Goal: Information Seeking & Learning: Learn about a topic

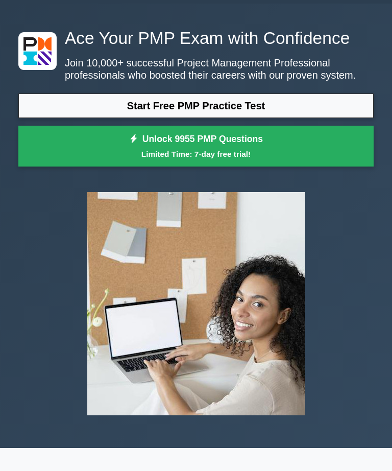
scroll to position [27, 0]
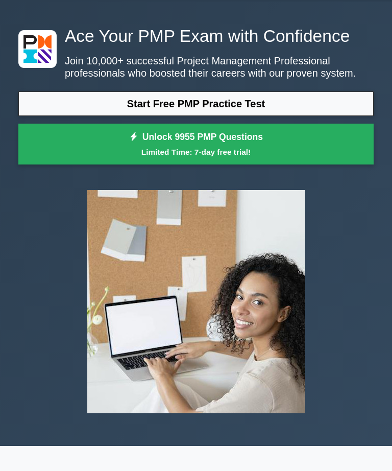
click at [296, 116] on link "Start Free PMP Practice Test" at bounding box center [196, 103] width 356 height 25
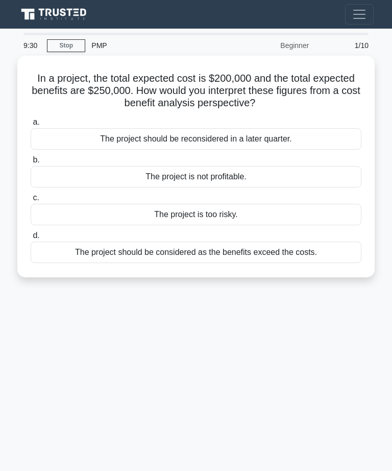
click at [219, 253] on div "The project should be considered as the benefits exceed the costs." at bounding box center [196, 252] width 331 height 21
click at [31, 239] on input "d. The project should be considered as the benefits exceed the costs." at bounding box center [31, 235] width 0 height 7
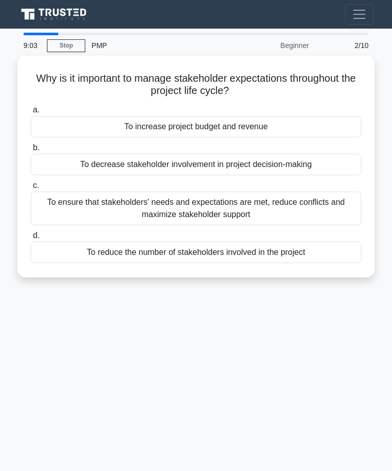
click at [252, 203] on div "To ensure that stakeholders' needs and expectations are met, reduce conflicts a…" at bounding box center [196, 209] width 331 height 34
click at [31, 189] on input "c. To ensure that stakeholders' needs and expectations are met, reduce conflict…" at bounding box center [31, 185] width 0 height 7
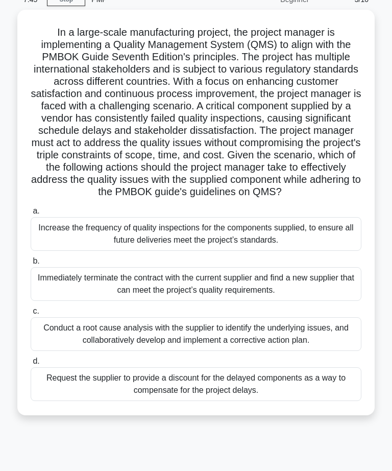
scroll to position [45, 0]
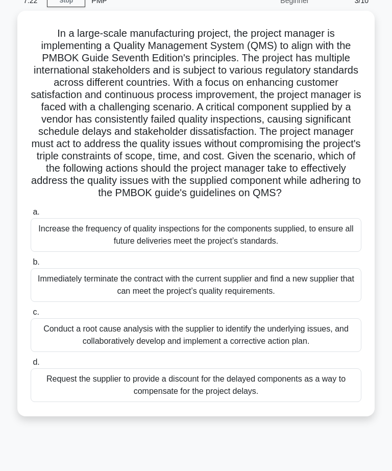
click at [264, 352] on div "Conduct a root cause analysis with the supplier to identify the underlying issu…" at bounding box center [196, 335] width 331 height 34
click at [31, 316] on input "c. Conduct a root cause analysis with the supplier to identify the underlying i…" at bounding box center [31, 312] width 0 height 7
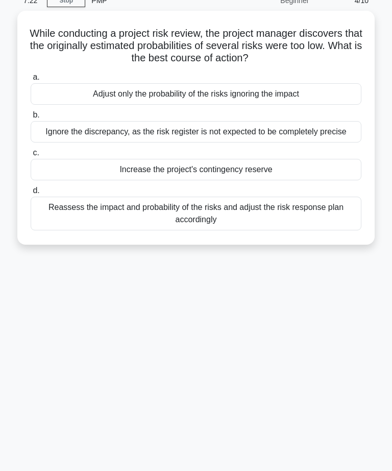
scroll to position [0, 0]
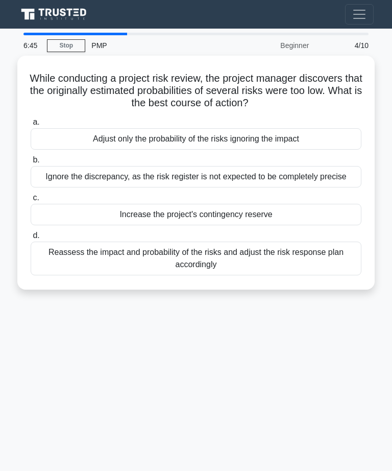
click at [280, 274] on div "Reassess the impact and probability of the risks and adjust the risk response p…" at bounding box center [196, 259] width 331 height 34
click at [31, 239] on input "d. Reassess the impact and probability of the risks and adjust the risk respons…" at bounding box center [31, 235] width 0 height 7
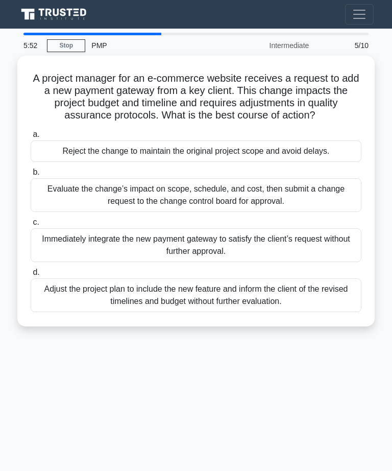
click at [305, 208] on div "Evaluate the change’s impact on scope, schedule, and cost, then submit a change…" at bounding box center [196, 195] width 331 height 34
click at [31, 176] on input "b. Evaluate the change’s impact on scope, schedule, and cost, then submit a cha…" at bounding box center [31, 172] width 0 height 7
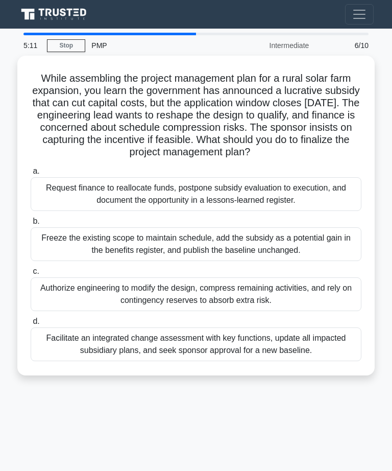
click at [276, 352] on div "Facilitate an integrated change assessment with key functions, update all impac…" at bounding box center [196, 344] width 331 height 34
click at [31, 325] on input "d. Facilitate an integrated change assessment with key functions, update all im…" at bounding box center [31, 321] width 0 height 7
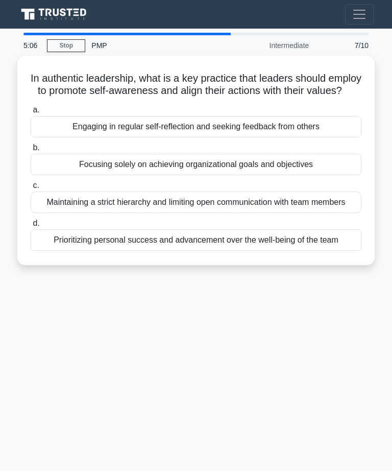
click at [246, 175] on div "Focusing solely on achieving organizational goals and objectives" at bounding box center [196, 164] width 331 height 21
click at [31, 151] on input "b. Focusing solely on achieving organizational goals and objectives" at bounding box center [31, 148] width 0 height 7
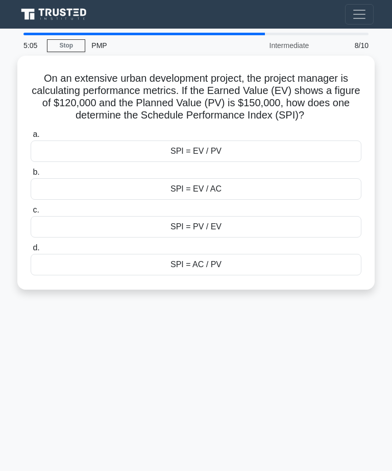
click at [265, 162] on div "SPI = EV / PV" at bounding box center [196, 150] width 331 height 21
click at [31, 138] on input "a. SPI = EV / PV" at bounding box center [31, 134] width 0 height 7
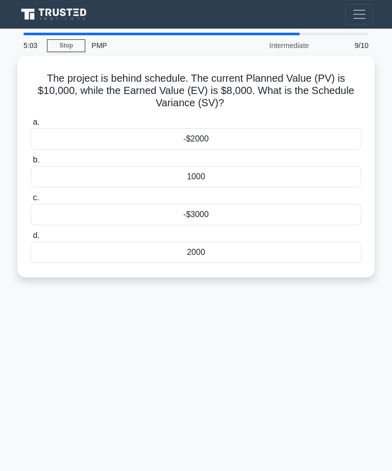
click at [258, 176] on div "1000" at bounding box center [196, 176] width 331 height 21
click at [31, 163] on input "b. 1000" at bounding box center [31, 160] width 0 height 7
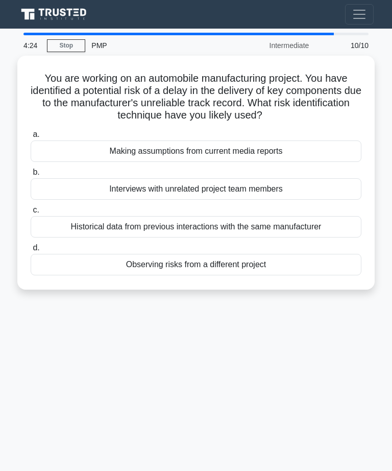
click at [281, 232] on div "Historical data from previous interactions with the same manufacturer" at bounding box center [196, 226] width 331 height 21
click at [31, 214] on input "c. Historical data from previous interactions with the same manufacturer" at bounding box center [31, 210] width 0 height 7
radio input "true"
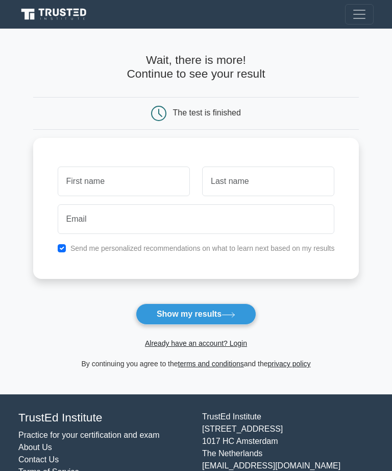
click at [234, 313] on icon at bounding box center [228, 315] width 12 height 5
type input "Dick"
click at [267, 182] on input "text" at bounding box center [268, 182] width 132 height 30
type input "Suck"
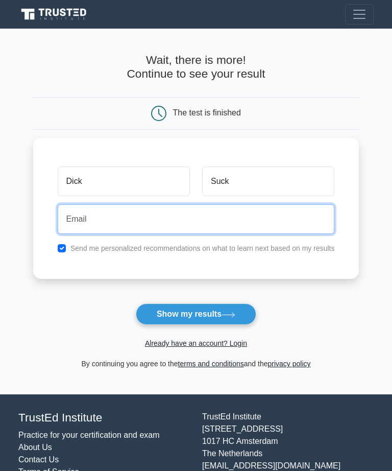
click at [185, 218] on input "email" at bounding box center [196, 219] width 277 height 30
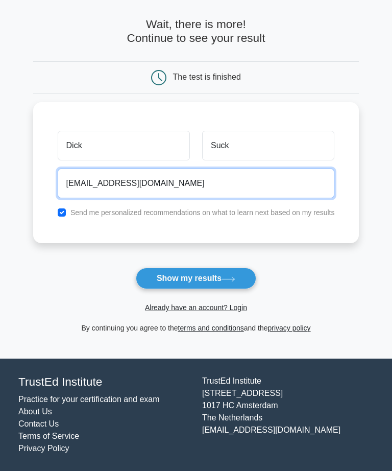
scroll to position [55, 0]
type input "dicksuk@gmail.com"
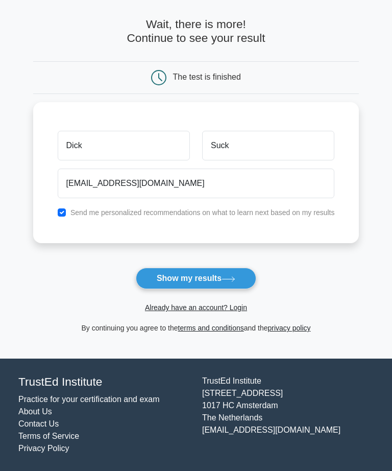
click at [240, 268] on button "Show my results" at bounding box center [196, 278] width 121 height 21
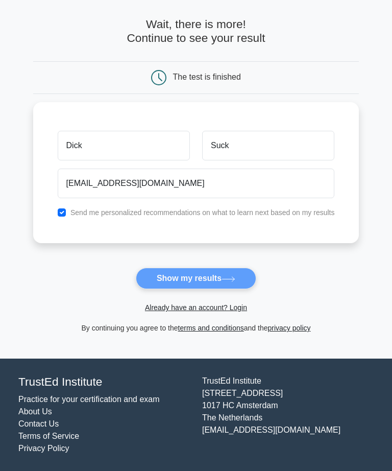
scroll to position [32, 0]
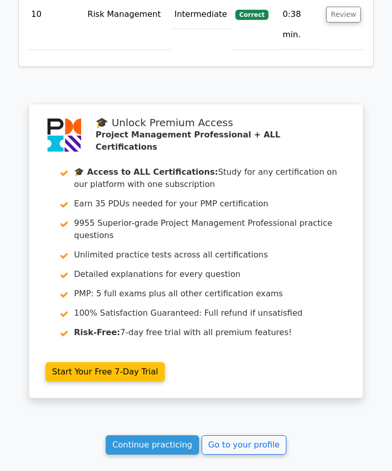
scroll to position [1829, 0]
